Goal: Task Accomplishment & Management: Manage account settings

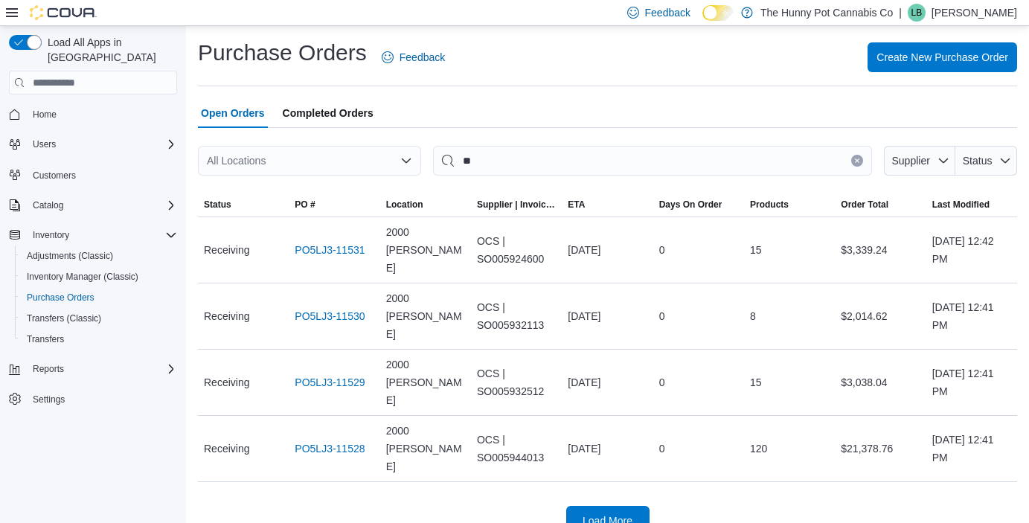
type input "*"
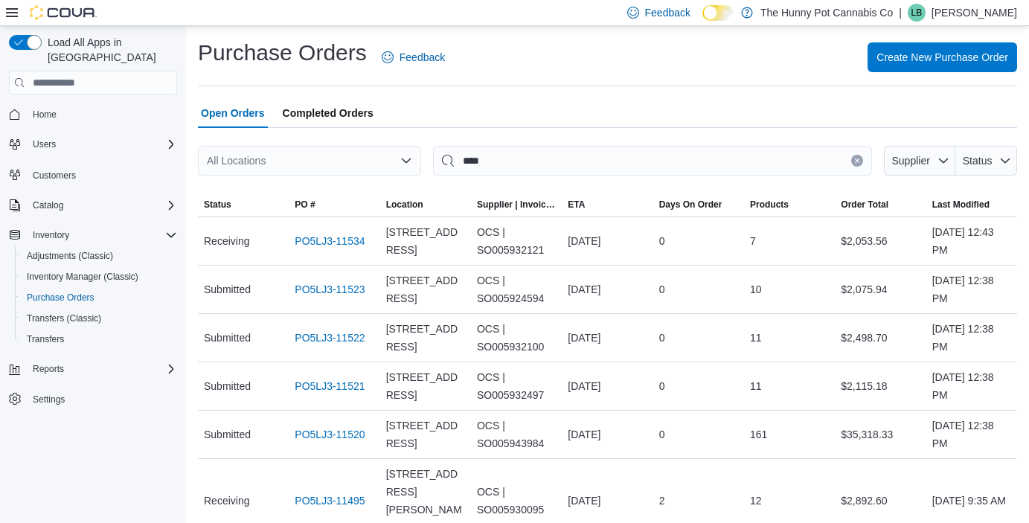
type input "***"
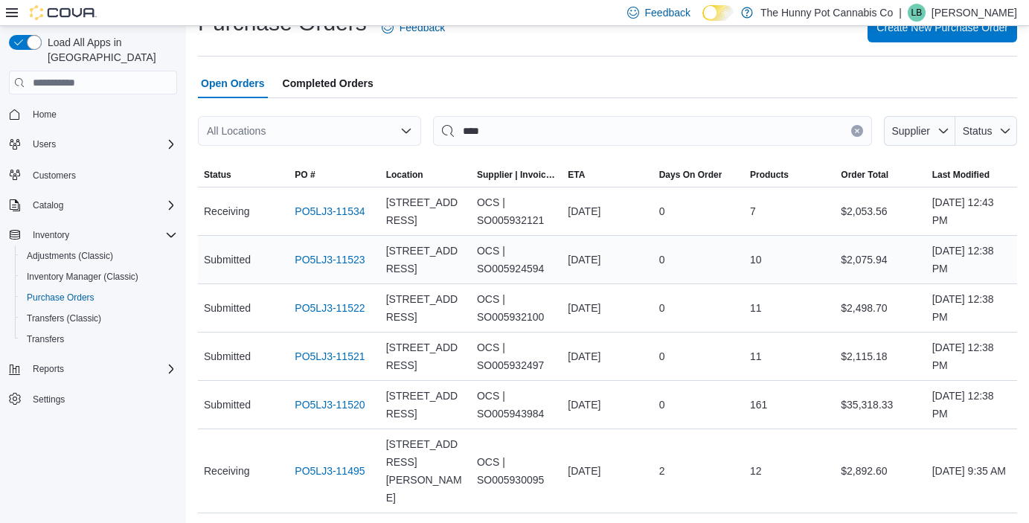
scroll to position [50, 0]
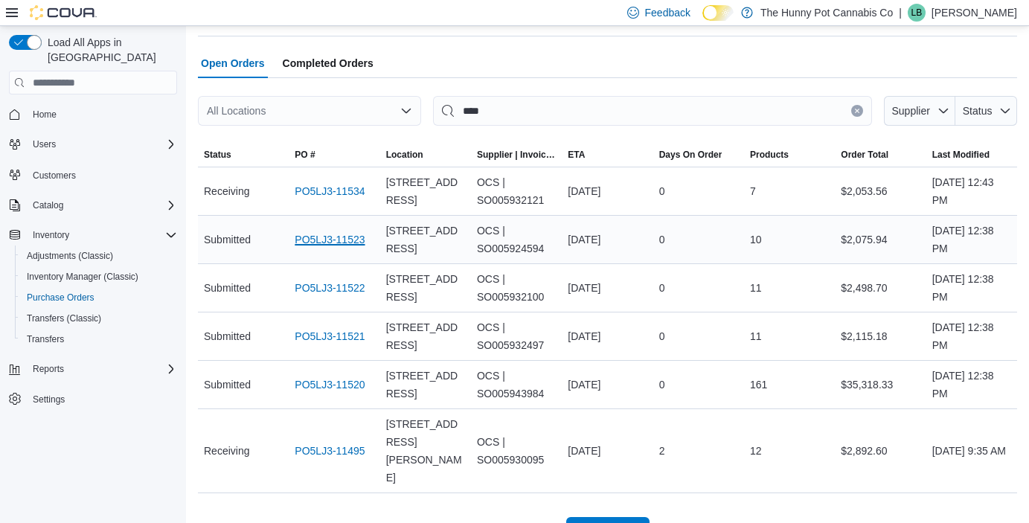
click at [330, 238] on link "PO5LJ3-11523" at bounding box center [330, 240] width 70 height 18
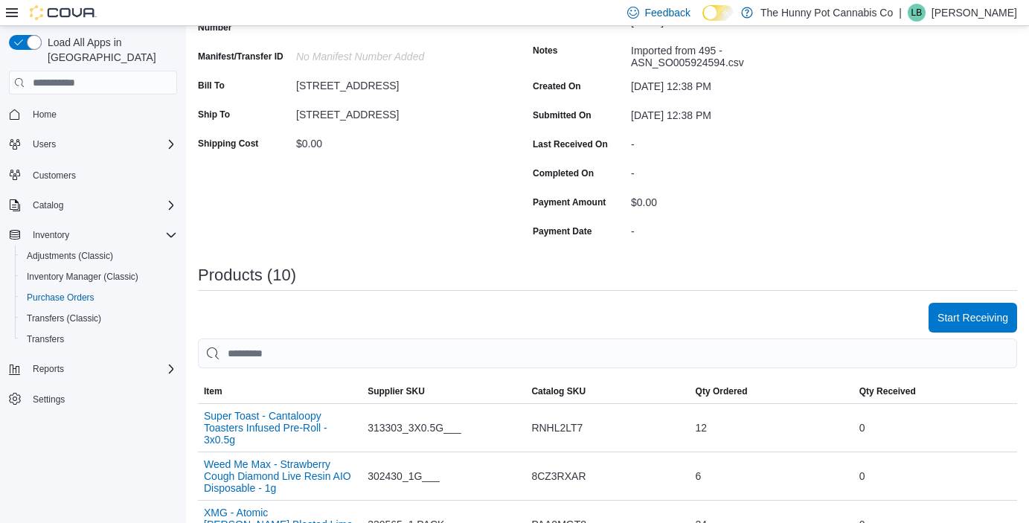
scroll to position [220, 0]
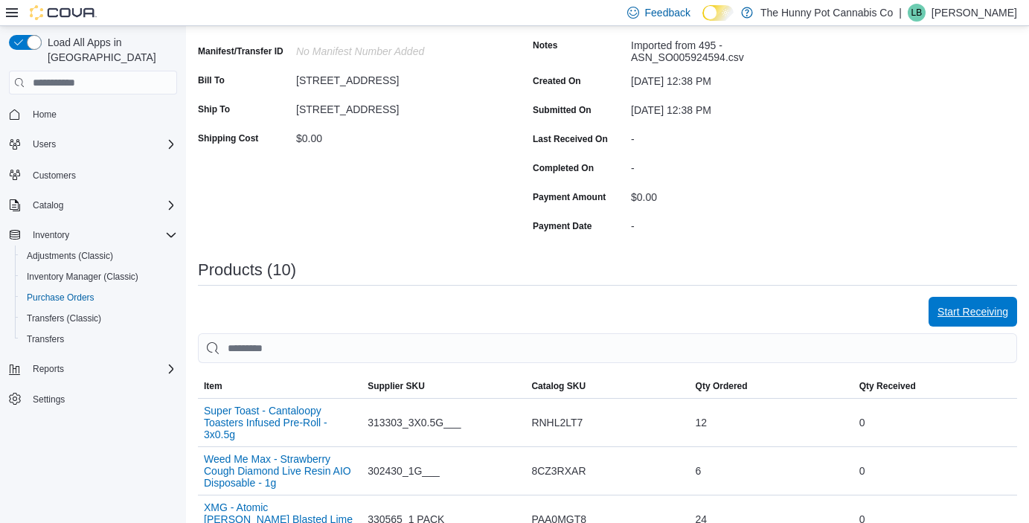
click at [955, 309] on span "Start Receiving" at bounding box center [973, 311] width 71 height 15
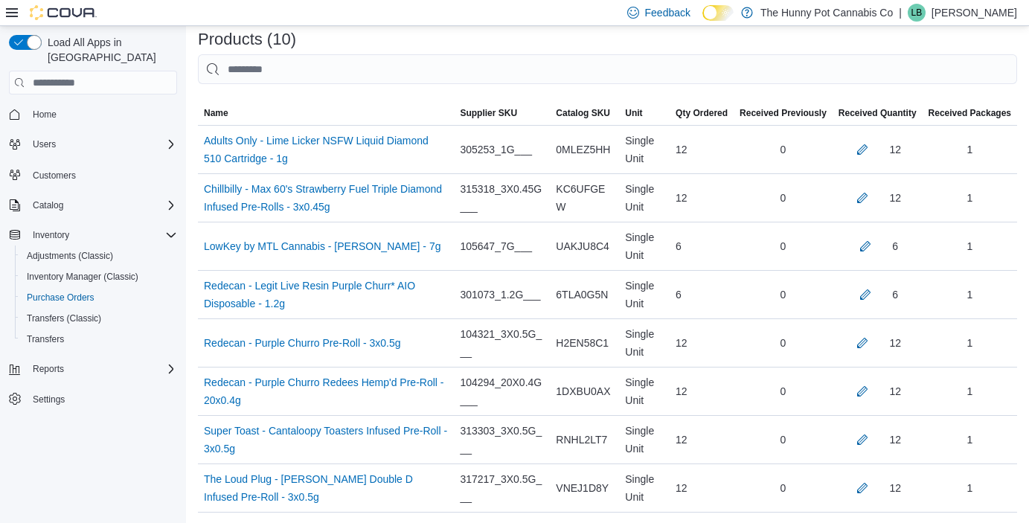
scroll to position [487, 0]
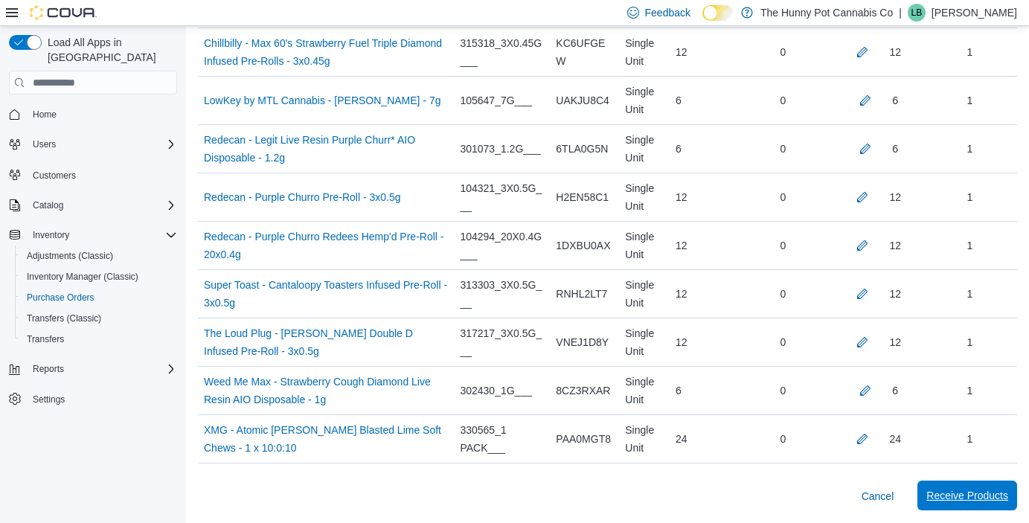
click at [950, 493] on span "Receive Products" at bounding box center [968, 495] width 82 height 15
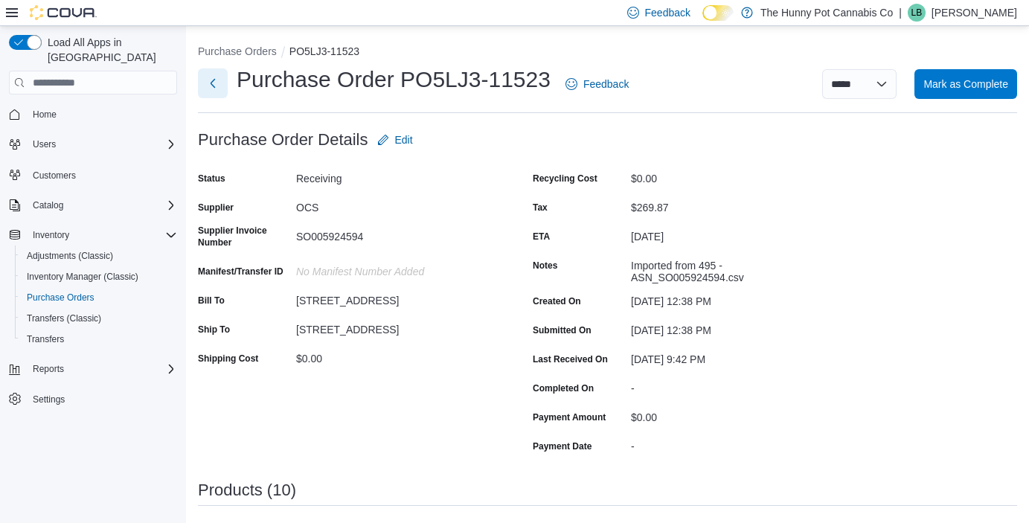
click at [213, 82] on button "Next" at bounding box center [213, 83] width 30 height 30
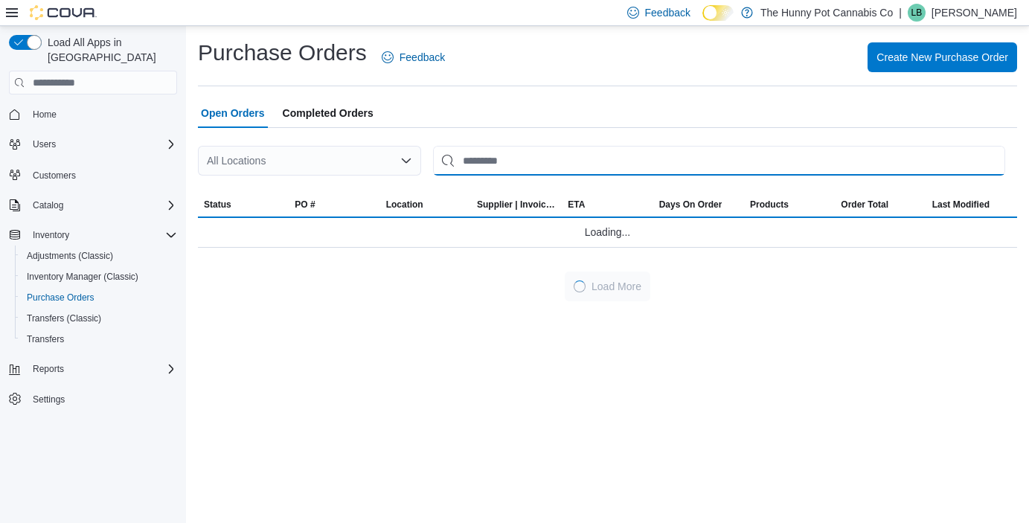
click at [505, 157] on input "This is a search bar. After typing your query, hit enter to filter the results …" at bounding box center [719, 161] width 572 height 30
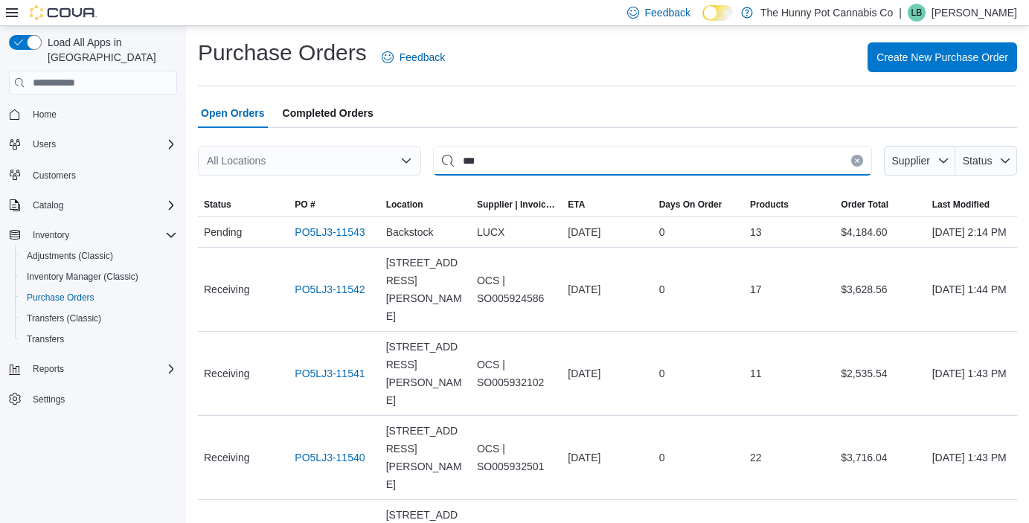
type input "***"
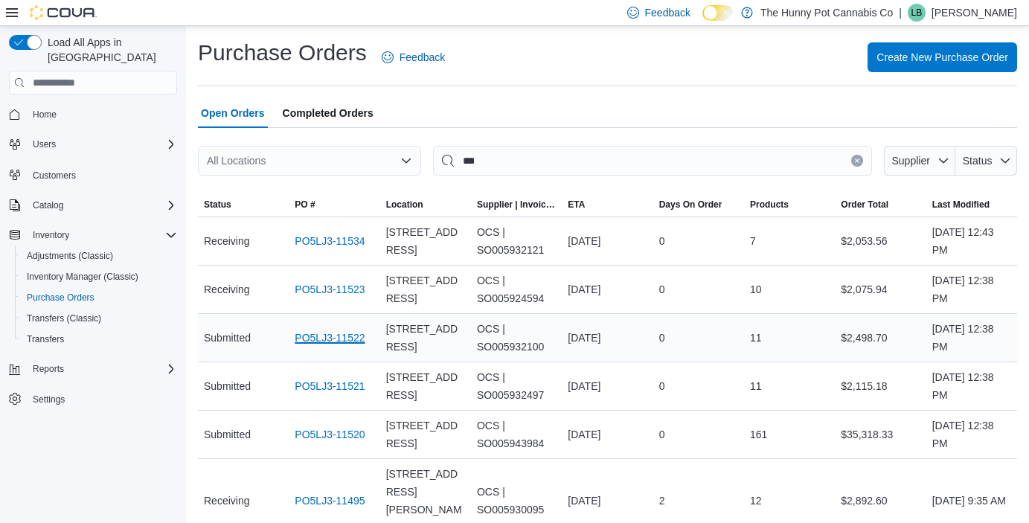
click at [331, 338] on link "PO5LJ3-11522" at bounding box center [330, 338] width 70 height 18
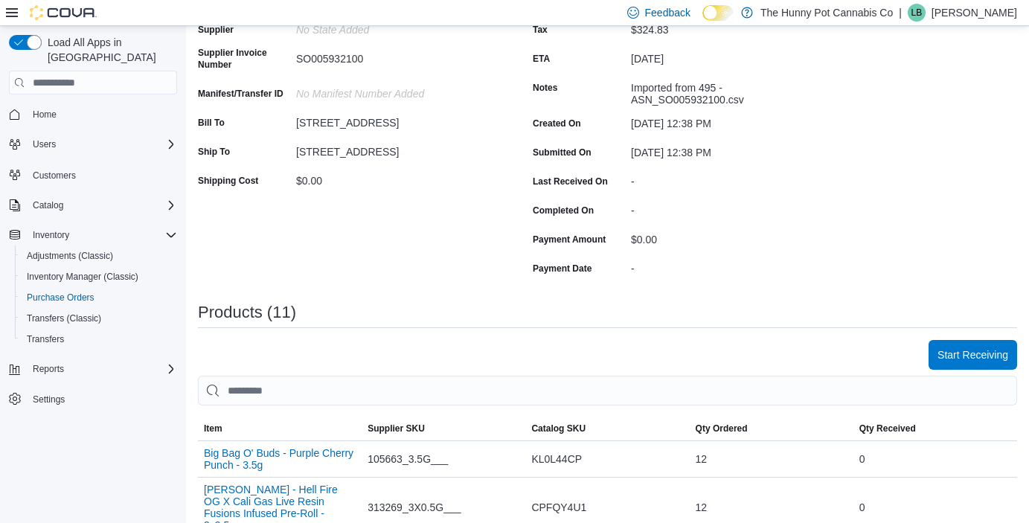
scroll to position [208, 0]
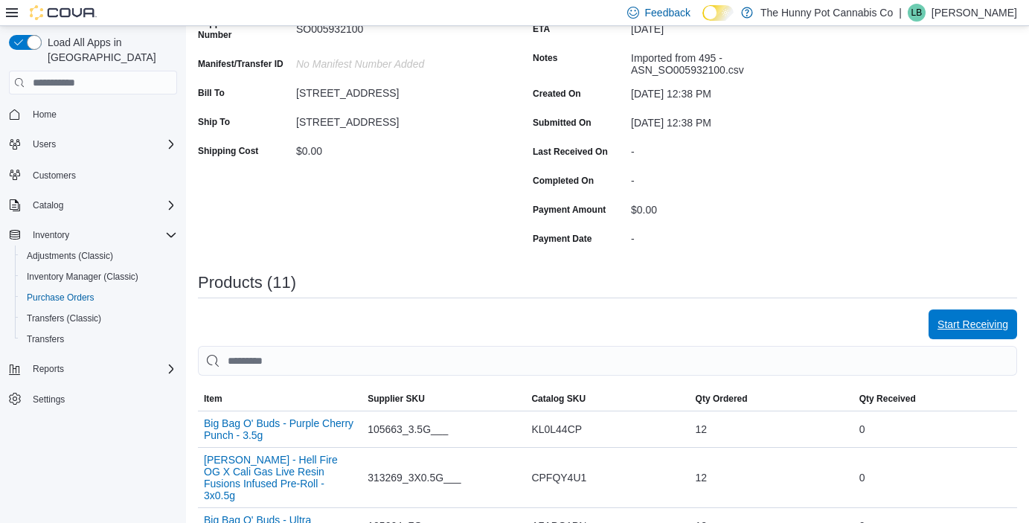
click at [977, 316] on span "Start Receiving" at bounding box center [973, 325] width 71 height 30
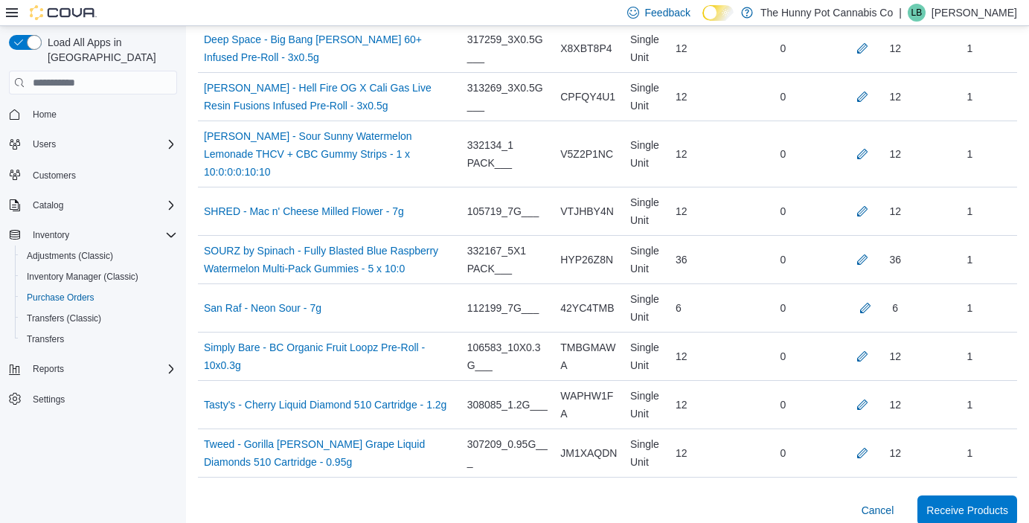
scroll to position [553, 0]
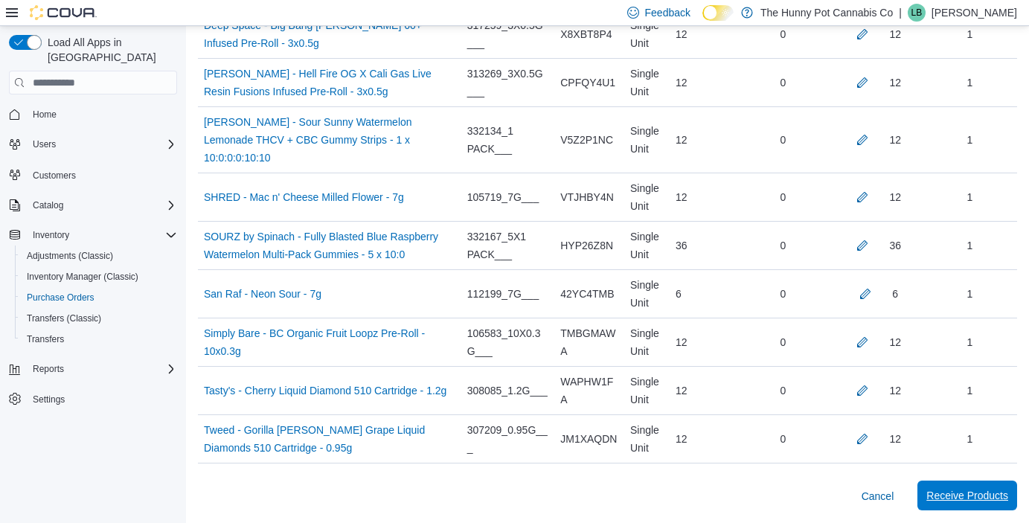
click at [936, 499] on span "Receive Products" at bounding box center [968, 495] width 82 height 15
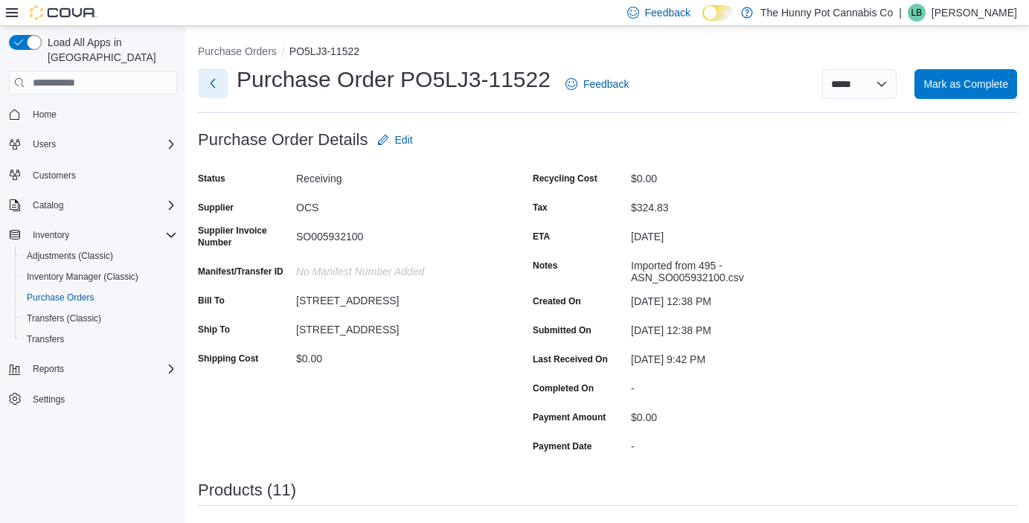
click at [214, 82] on button "Next" at bounding box center [213, 83] width 30 height 30
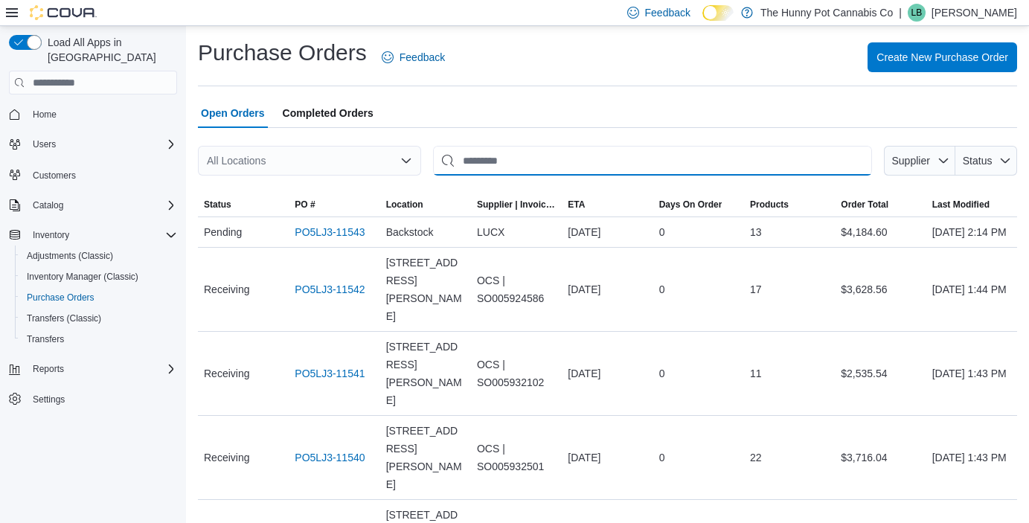
click at [508, 158] on input "This is a search bar. After typing your query, hit enter to filter the results …" at bounding box center [652, 161] width 439 height 30
type input "***"
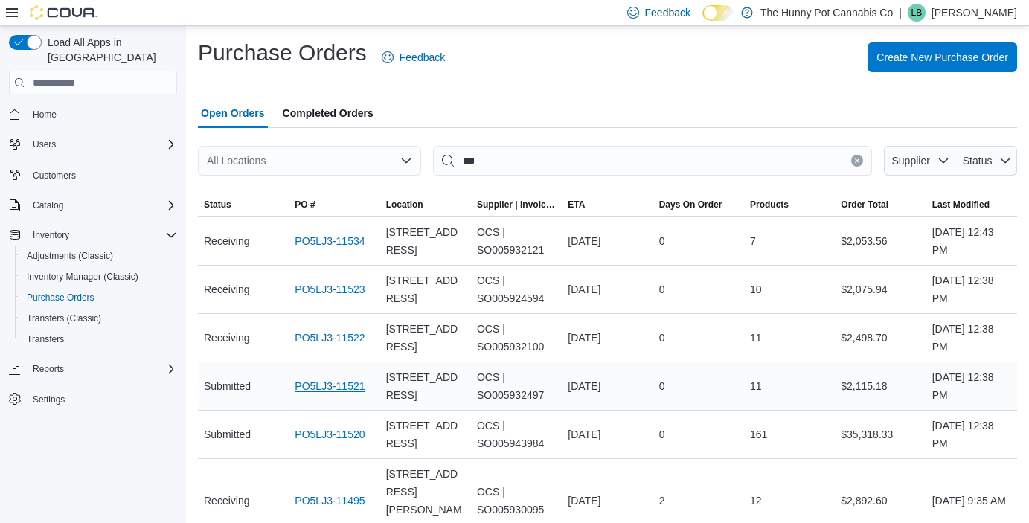
click at [337, 383] on link "PO5LJ3-11521" at bounding box center [330, 386] width 70 height 18
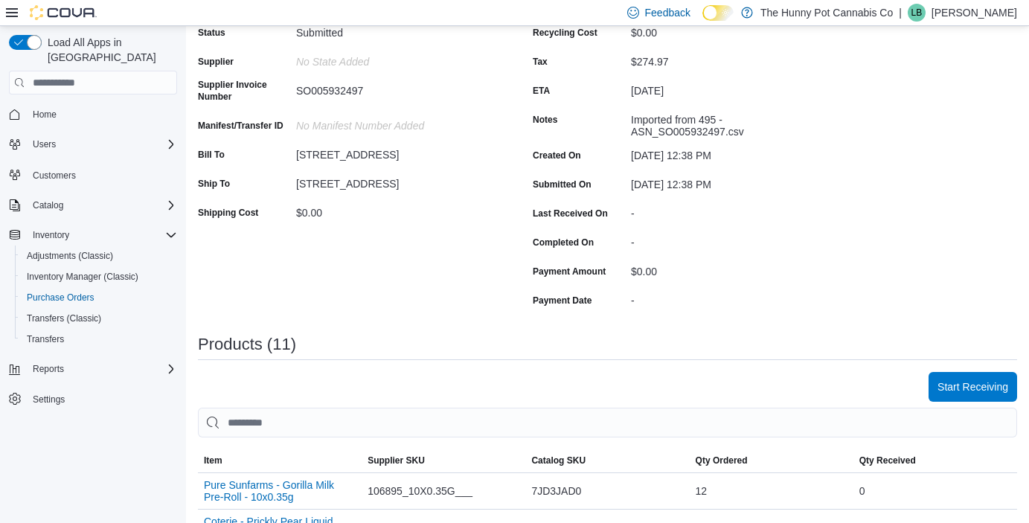
scroll to position [147, 0]
click at [977, 390] on span "Start Receiving" at bounding box center [973, 385] width 71 height 15
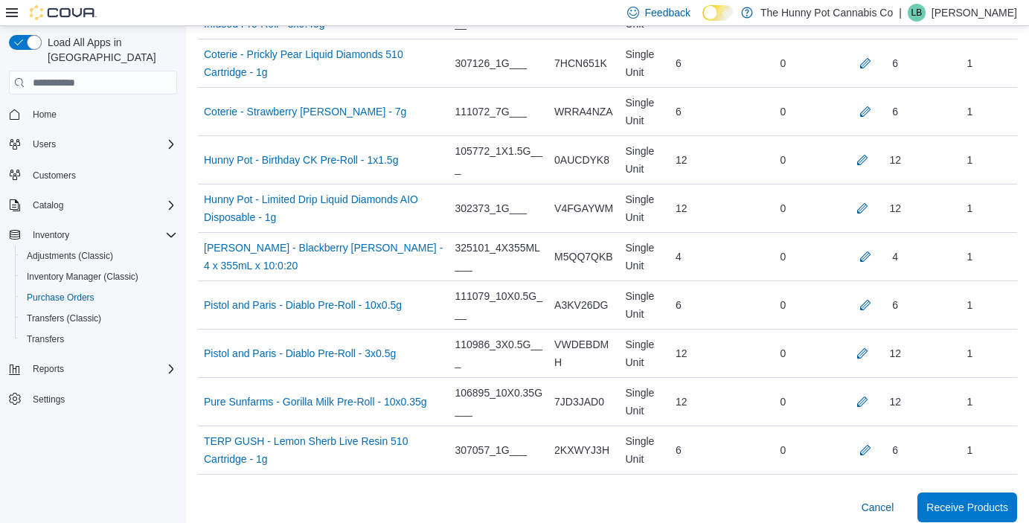
scroll to position [535, 0]
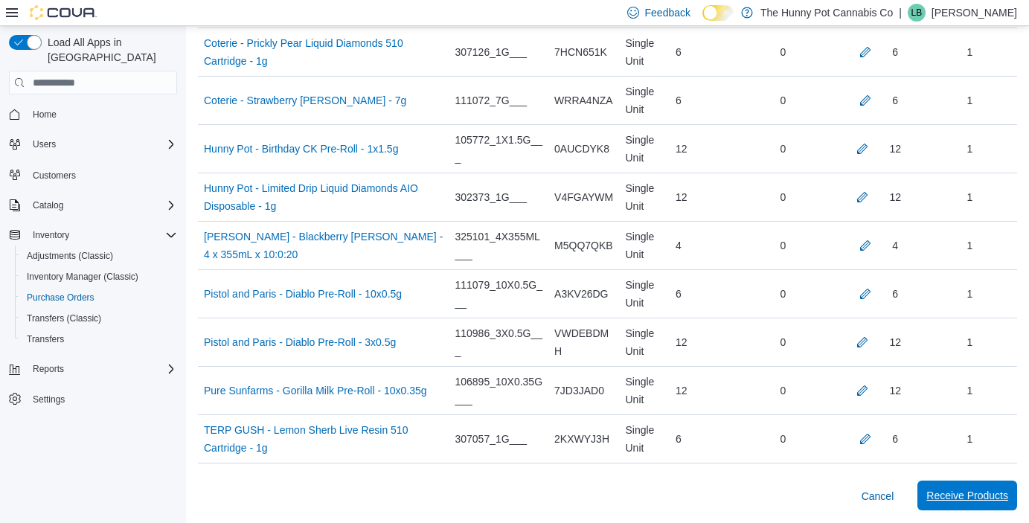
click at [943, 496] on span "Receive Products" at bounding box center [968, 495] width 82 height 15
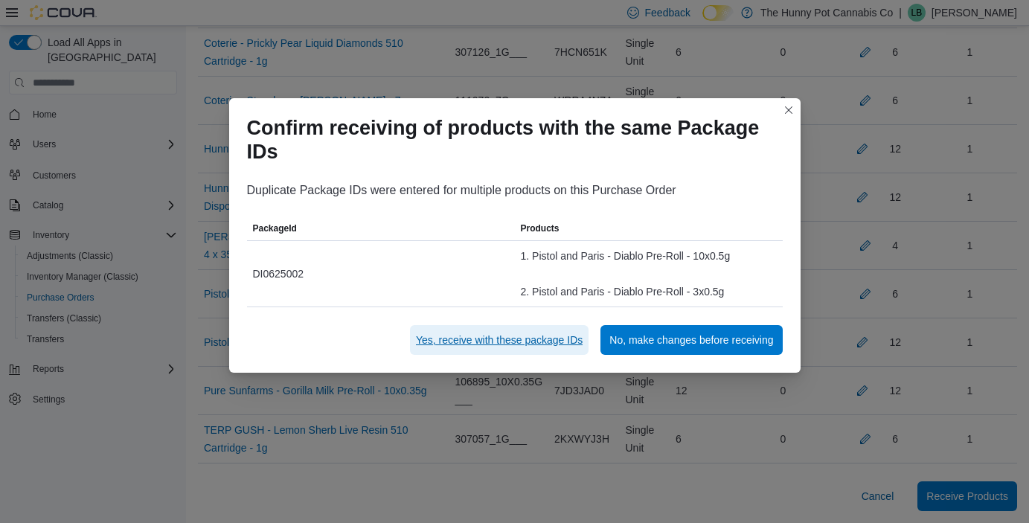
click at [474, 343] on span "Yes, receive with these package IDs" at bounding box center [499, 340] width 167 height 15
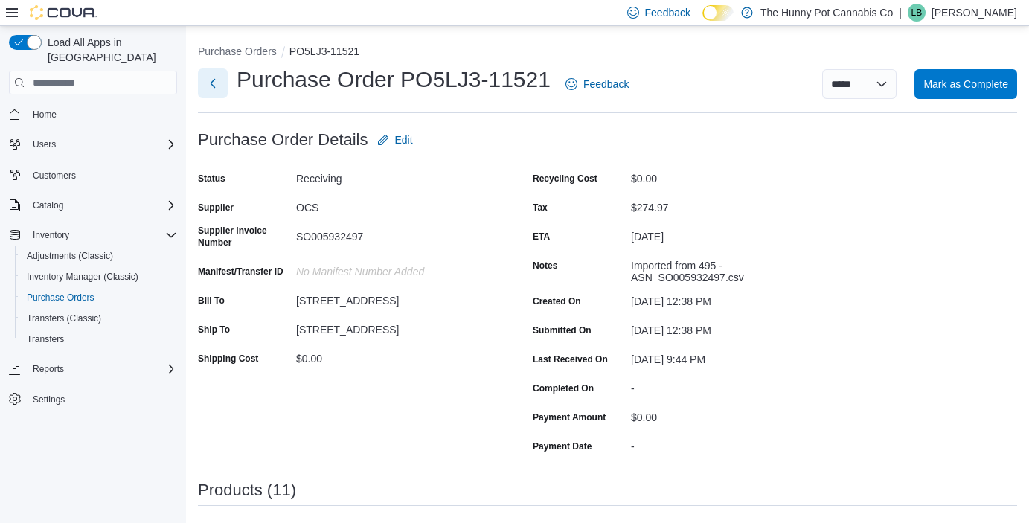
click at [217, 83] on button "Next" at bounding box center [213, 83] width 30 height 30
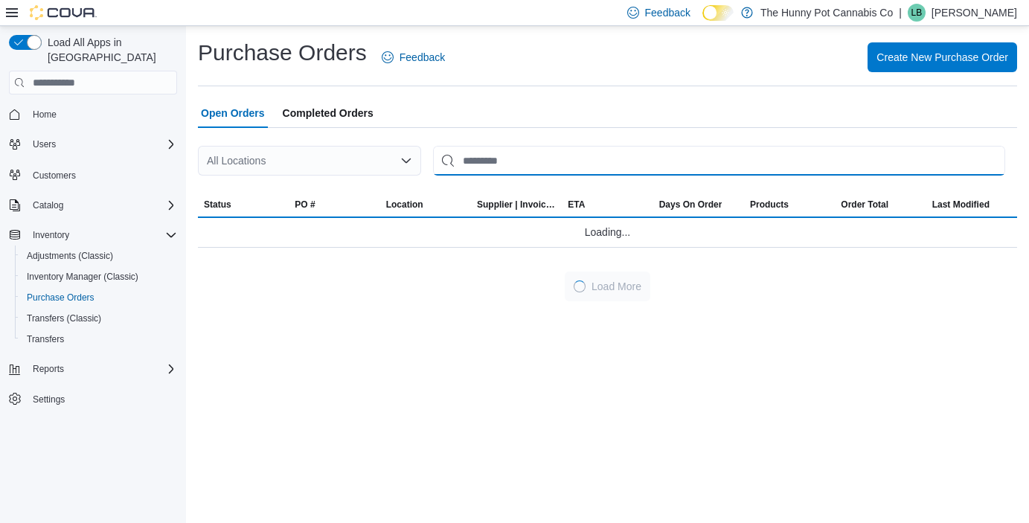
click at [521, 161] on input "This is a search bar. After typing your query, hit enter to filter the results …" at bounding box center [719, 161] width 572 height 30
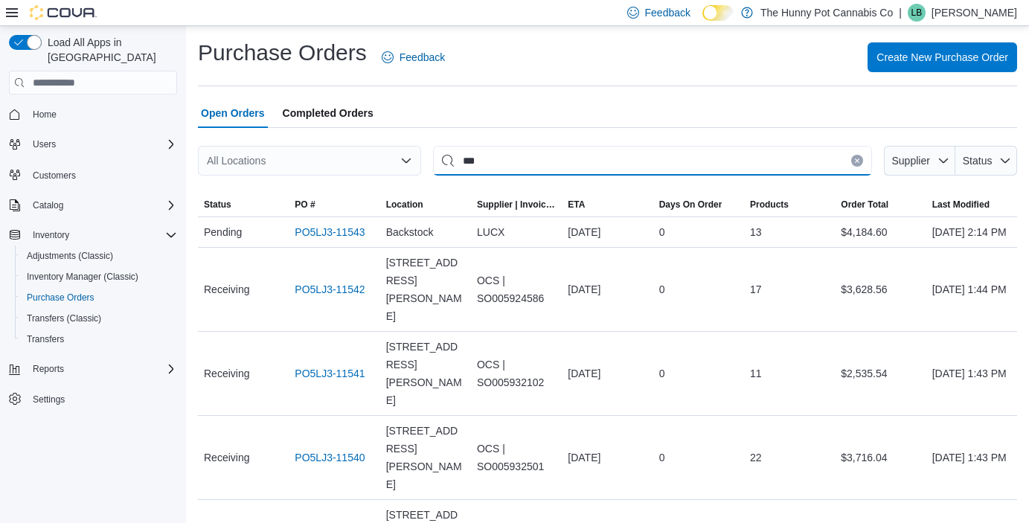
type input "***"
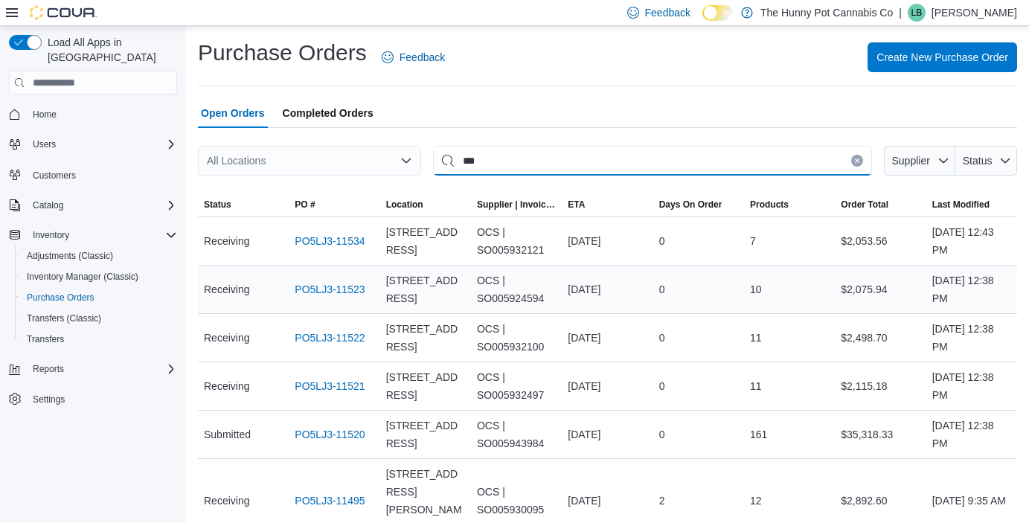
scroll to position [50, 0]
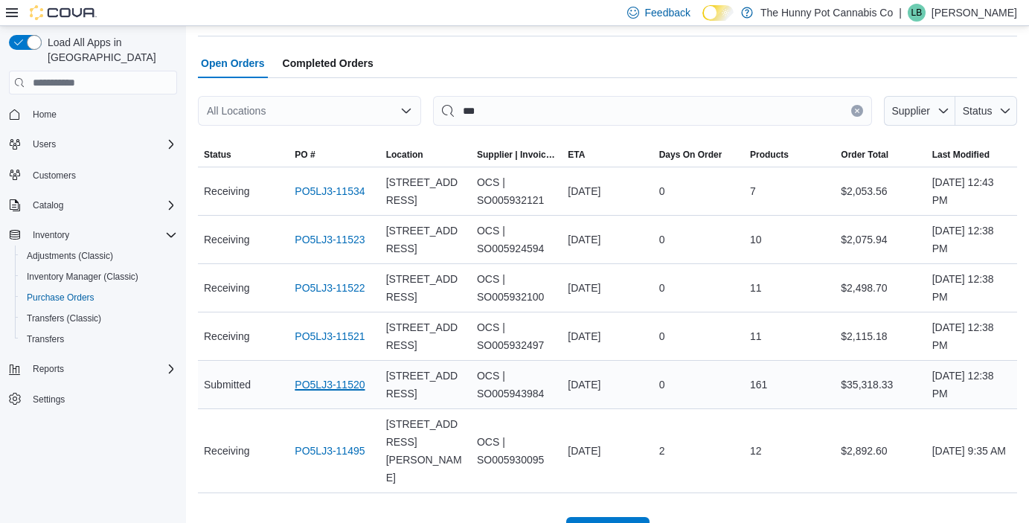
click at [326, 389] on link "PO5LJ3-11520" at bounding box center [330, 385] width 70 height 18
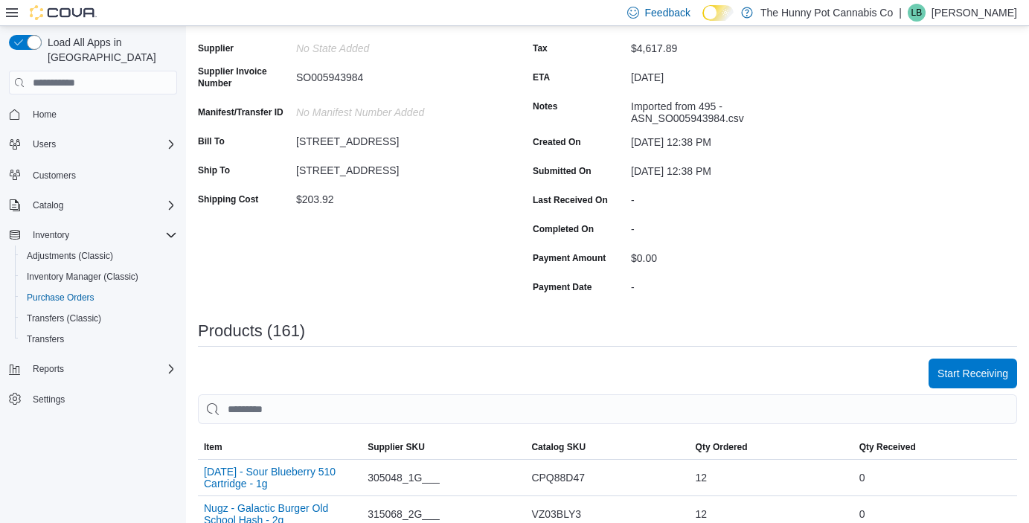
scroll to position [179, 0]
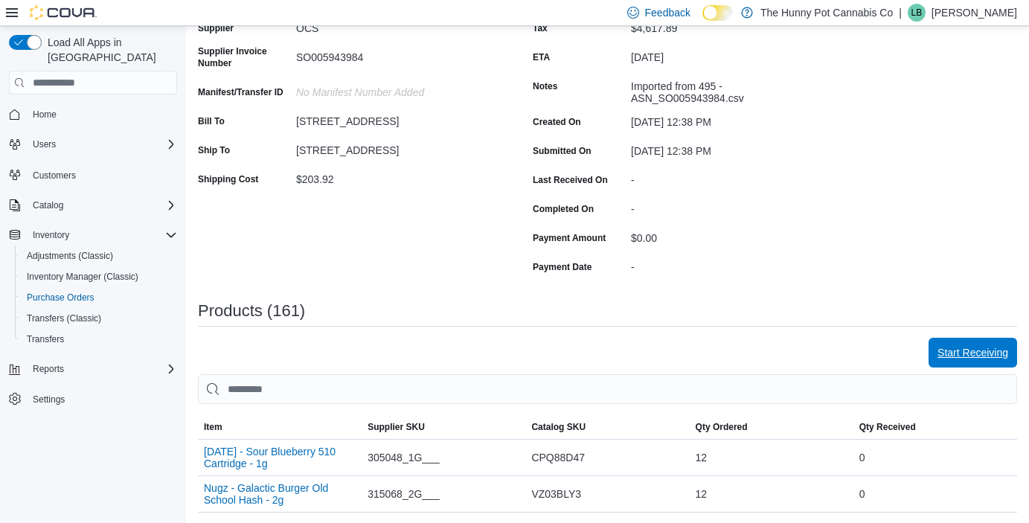
click at [959, 351] on span "Start Receiving" at bounding box center [973, 352] width 71 height 15
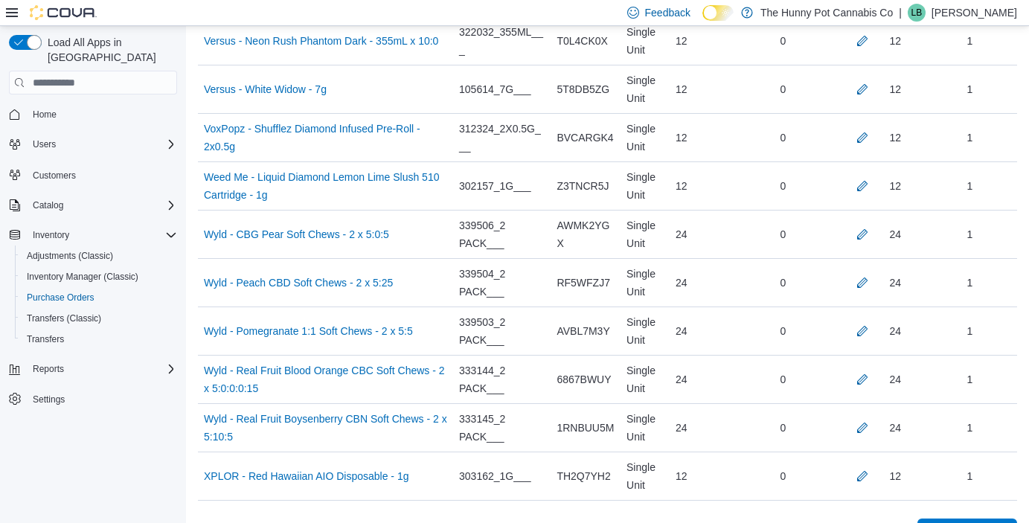
scroll to position [7793, 0]
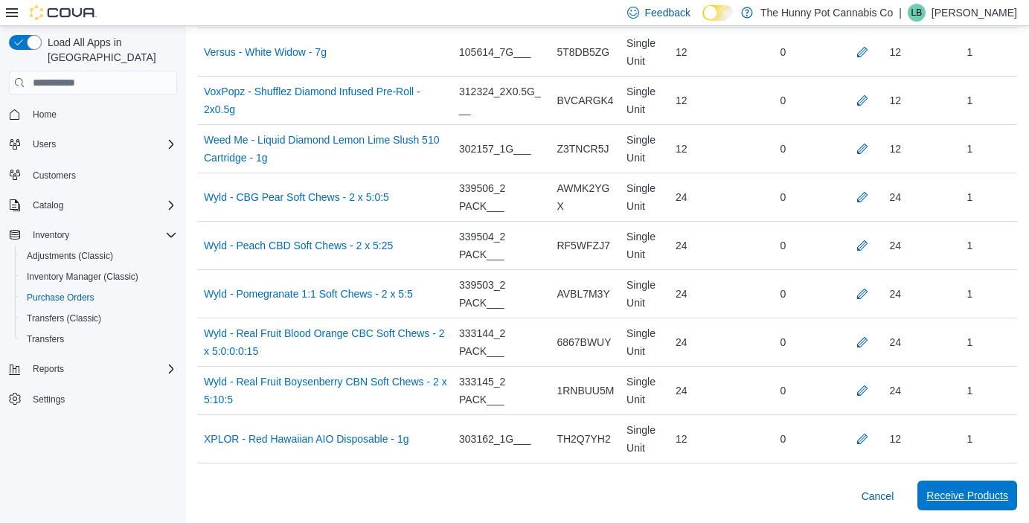
click at [941, 499] on span "Receive Products" at bounding box center [968, 495] width 82 height 15
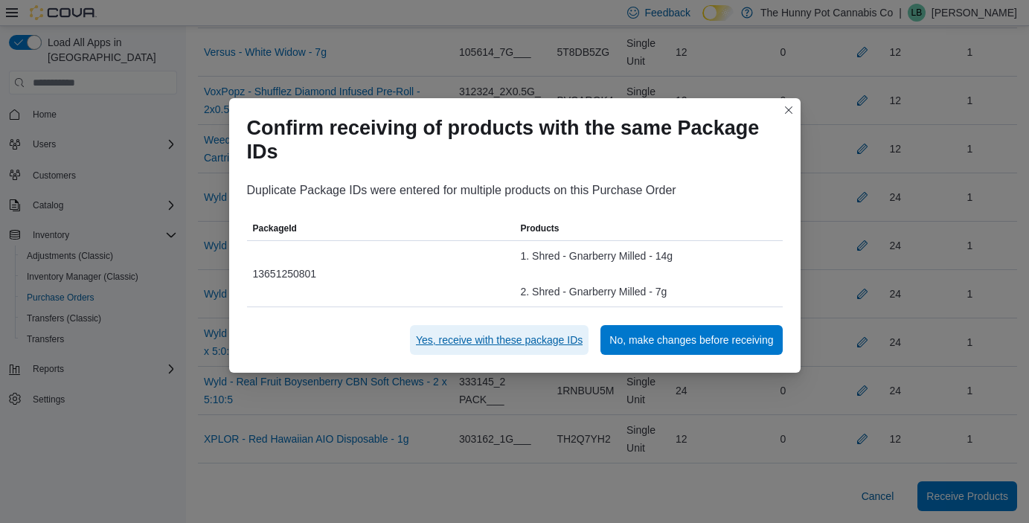
click at [491, 340] on span "Yes, receive with these package IDs" at bounding box center [499, 340] width 167 height 15
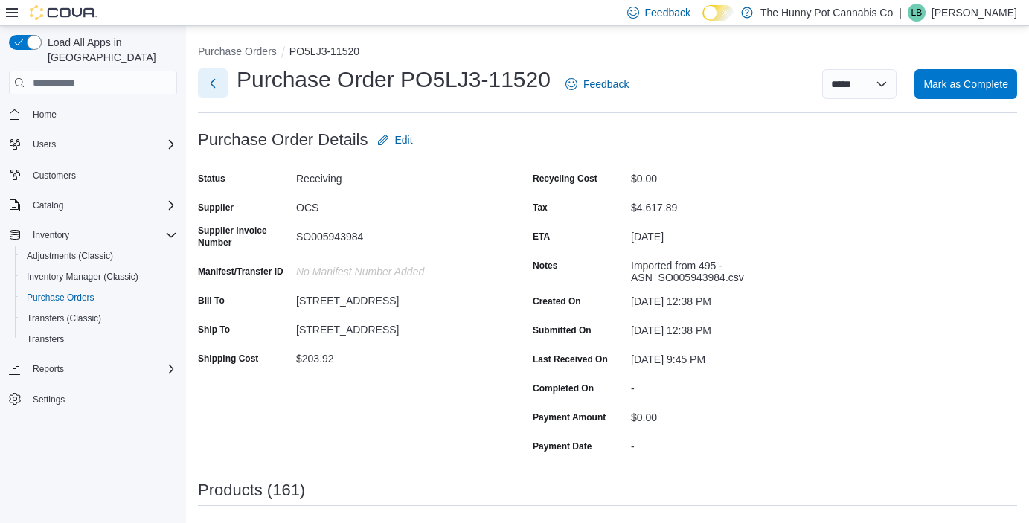
click at [214, 88] on button "Next" at bounding box center [213, 83] width 30 height 30
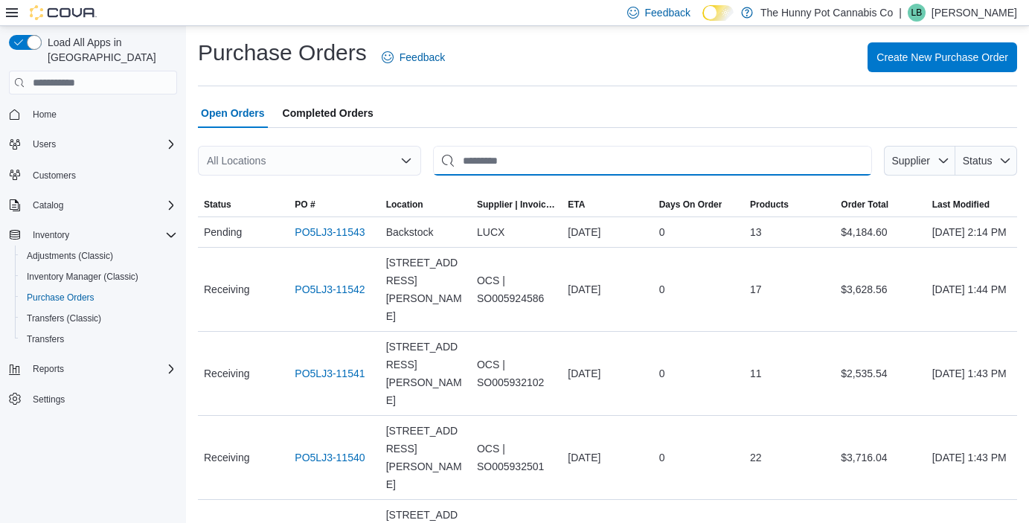
click at [493, 162] on input "This is a search bar. After typing your query, hit enter to filter the results …" at bounding box center [652, 161] width 439 height 30
click at [966, 165] on span "Status" at bounding box center [978, 161] width 30 height 12
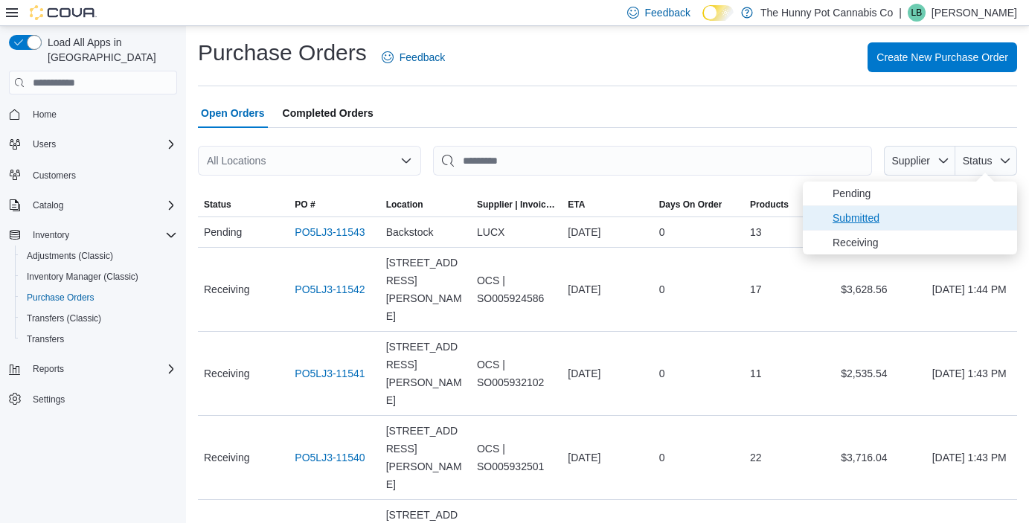
click at [902, 216] on span "Submitted" at bounding box center [921, 218] width 176 height 18
type input "**********"
